Goal: Navigation & Orientation: Go to known website

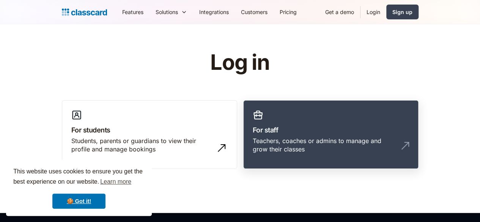
click at [342, 142] on div "Teachers, coaches or admins to manage and grow their classes" at bounding box center [323, 145] width 141 height 17
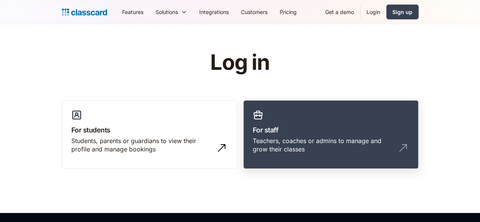
click at [289, 139] on div "Teachers, coaches or admins to manage and grow their classes" at bounding box center [323, 145] width 141 height 17
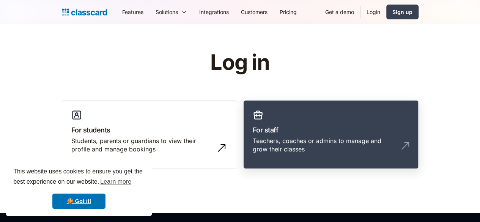
click at [293, 134] on h3 "For staff" at bounding box center [331, 130] width 156 height 10
